Goal: Task Accomplishment & Management: Use online tool/utility

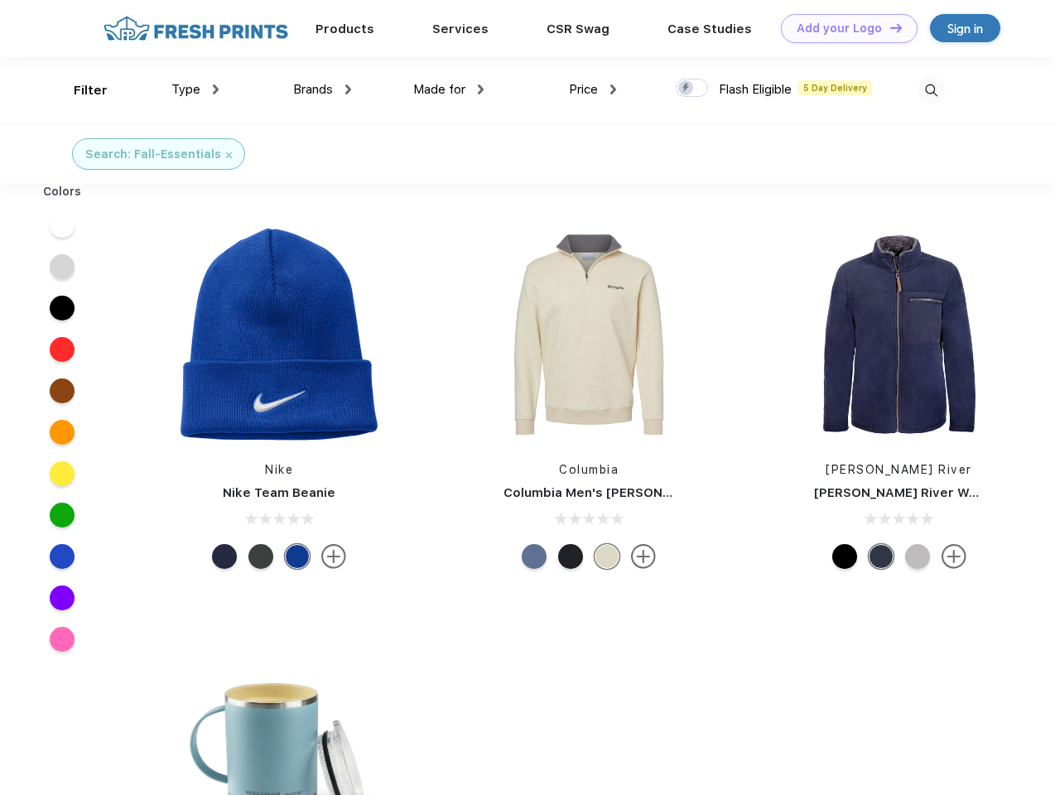
click at [843, 28] on link "Add your Logo Design Tool" at bounding box center [849, 28] width 137 height 29
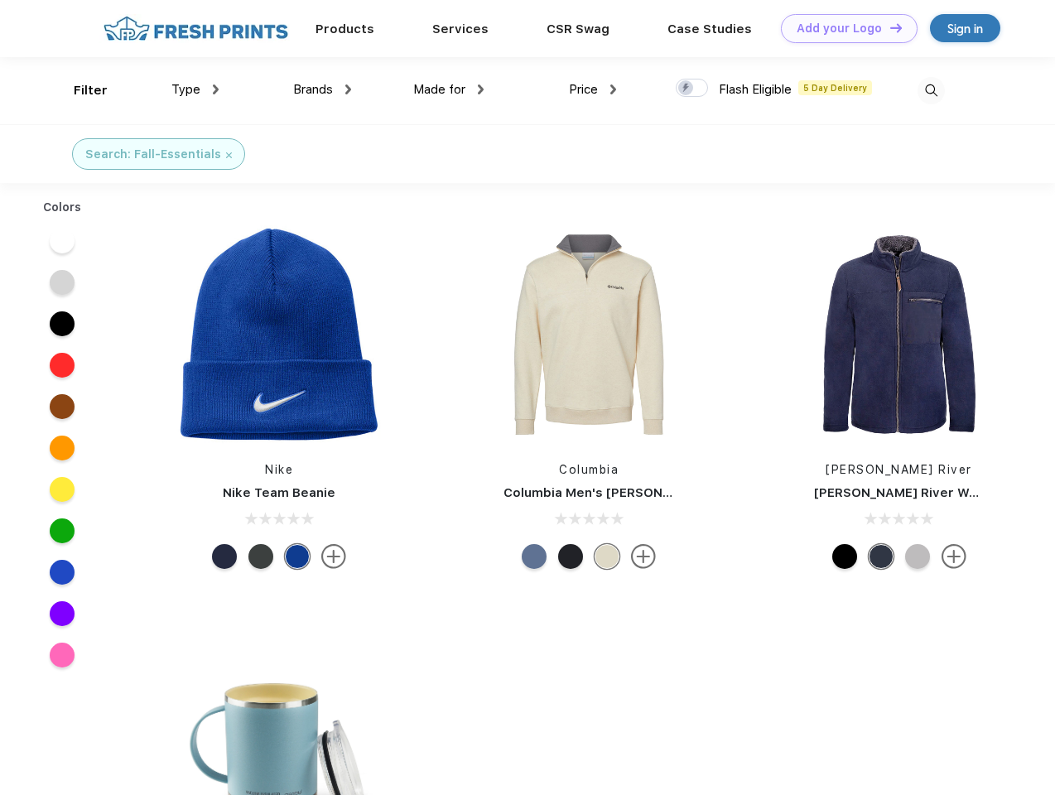
click at [0, 0] on div "Design Tool" at bounding box center [0, 0] width 0 height 0
click at [888, 27] on link "Add your Logo Design Tool" at bounding box center [849, 28] width 137 height 29
click at [79, 90] on div "Filter" at bounding box center [91, 90] width 34 height 19
click at [195, 89] on span "Type" at bounding box center [185, 89] width 29 height 15
click at [322, 89] on span "Brands" at bounding box center [313, 89] width 40 height 15
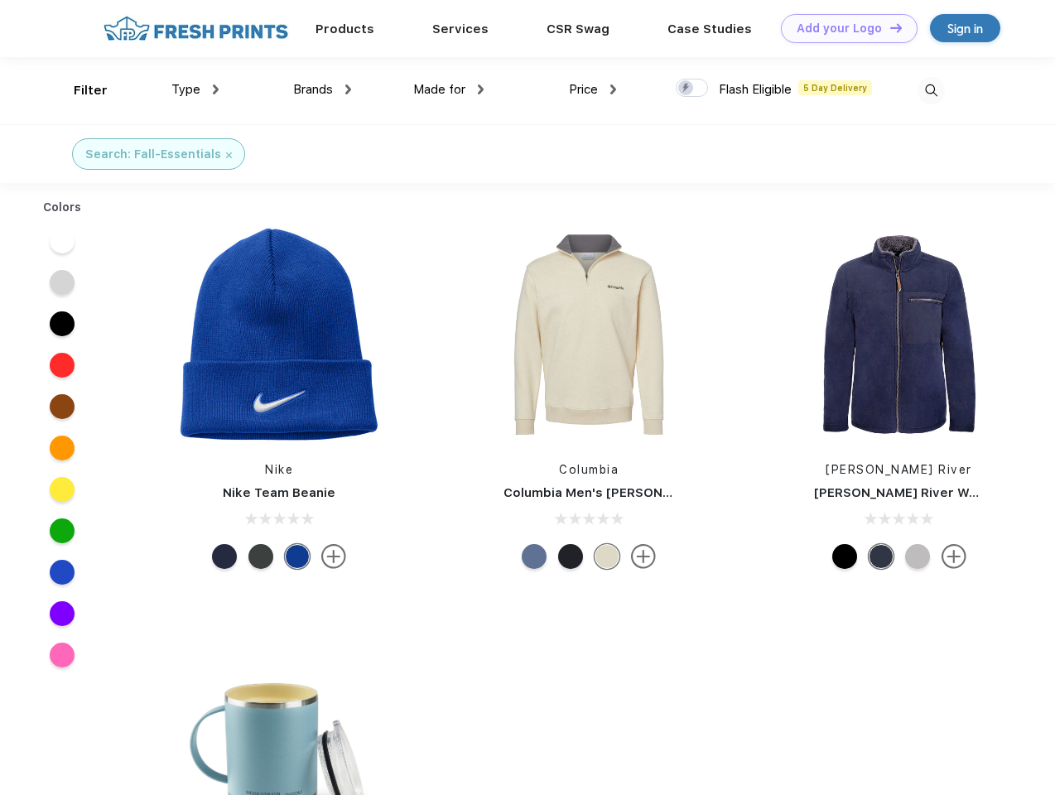
click at [449, 89] on span "Made for" at bounding box center [439, 89] width 52 height 15
click at [593, 89] on span "Price" at bounding box center [583, 89] width 29 height 15
click at [692, 89] on div at bounding box center [692, 88] width 32 height 18
click at [686, 89] on input "checkbox" at bounding box center [681, 83] width 11 height 11
click at [931, 90] on img at bounding box center [930, 90] width 27 height 27
